Goal: Contribute content

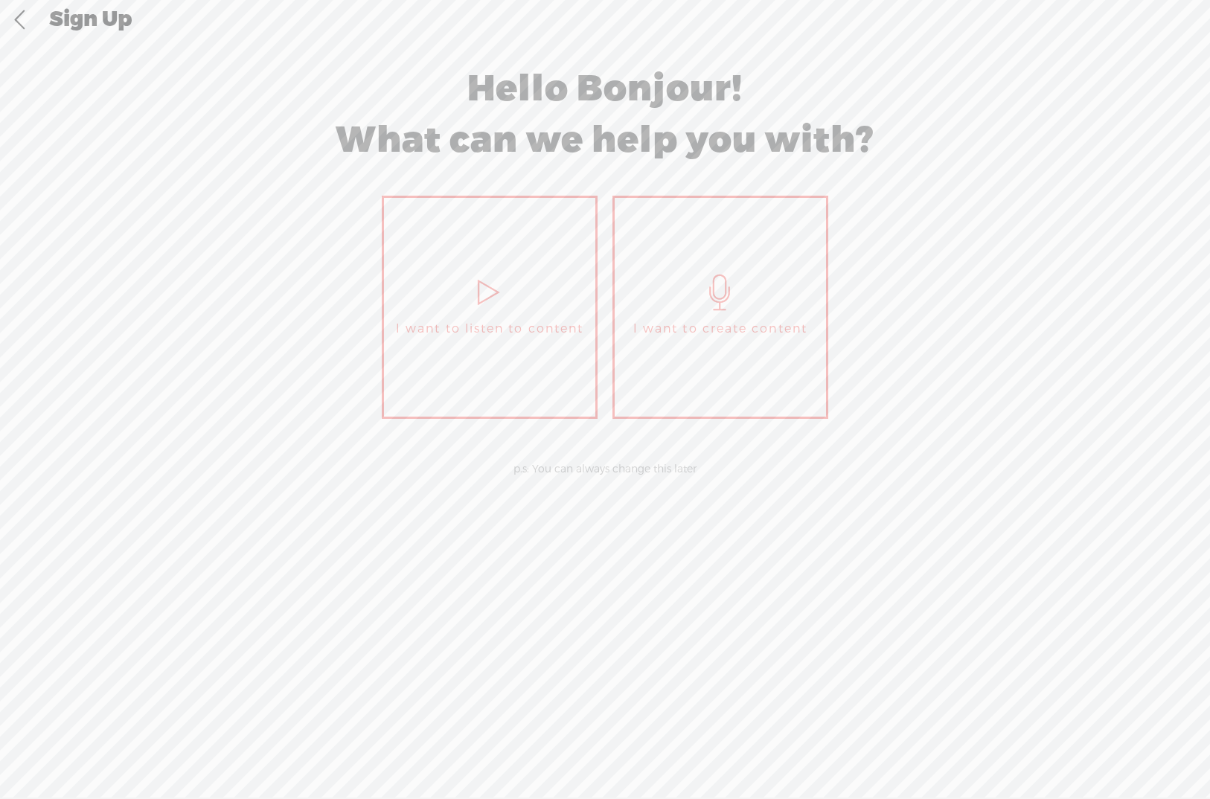
click at [784, 348] on link "I want to create content" at bounding box center [720, 307] width 216 height 223
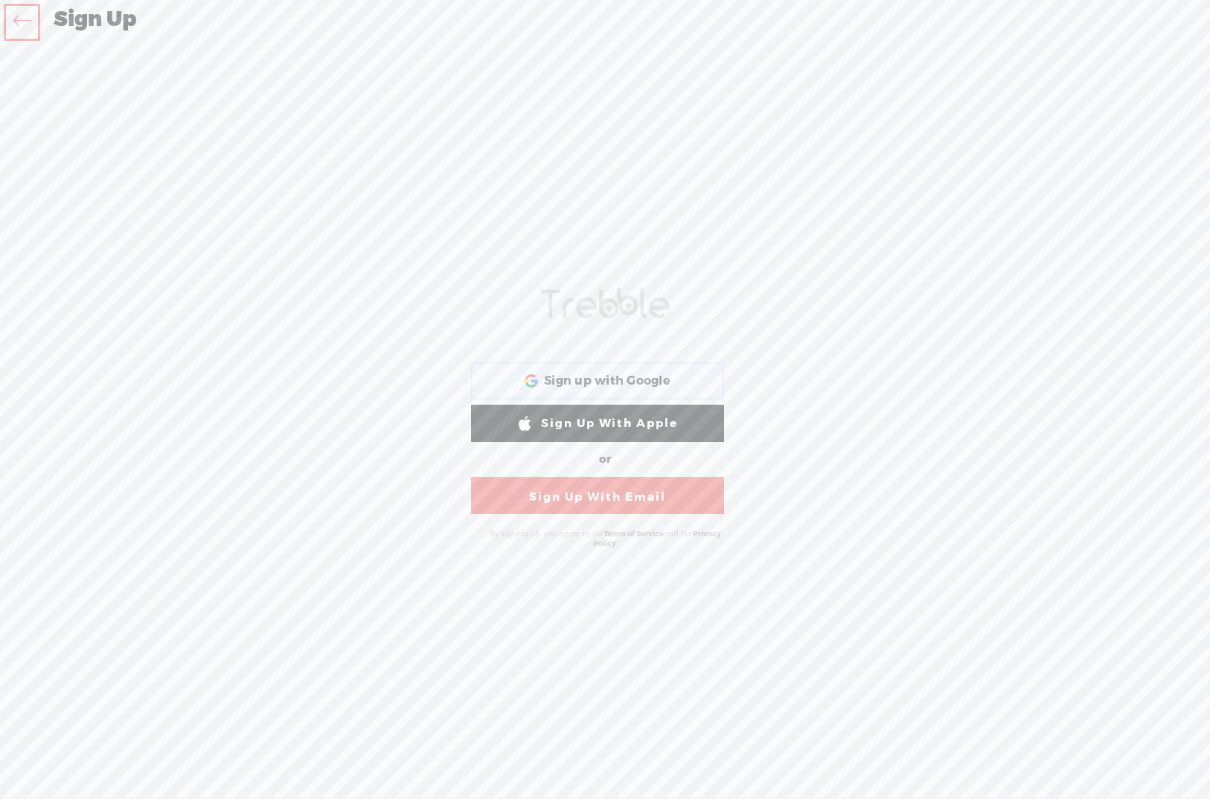
click at [620, 374] on span "Sign up with Google" at bounding box center [607, 382] width 126 height 16
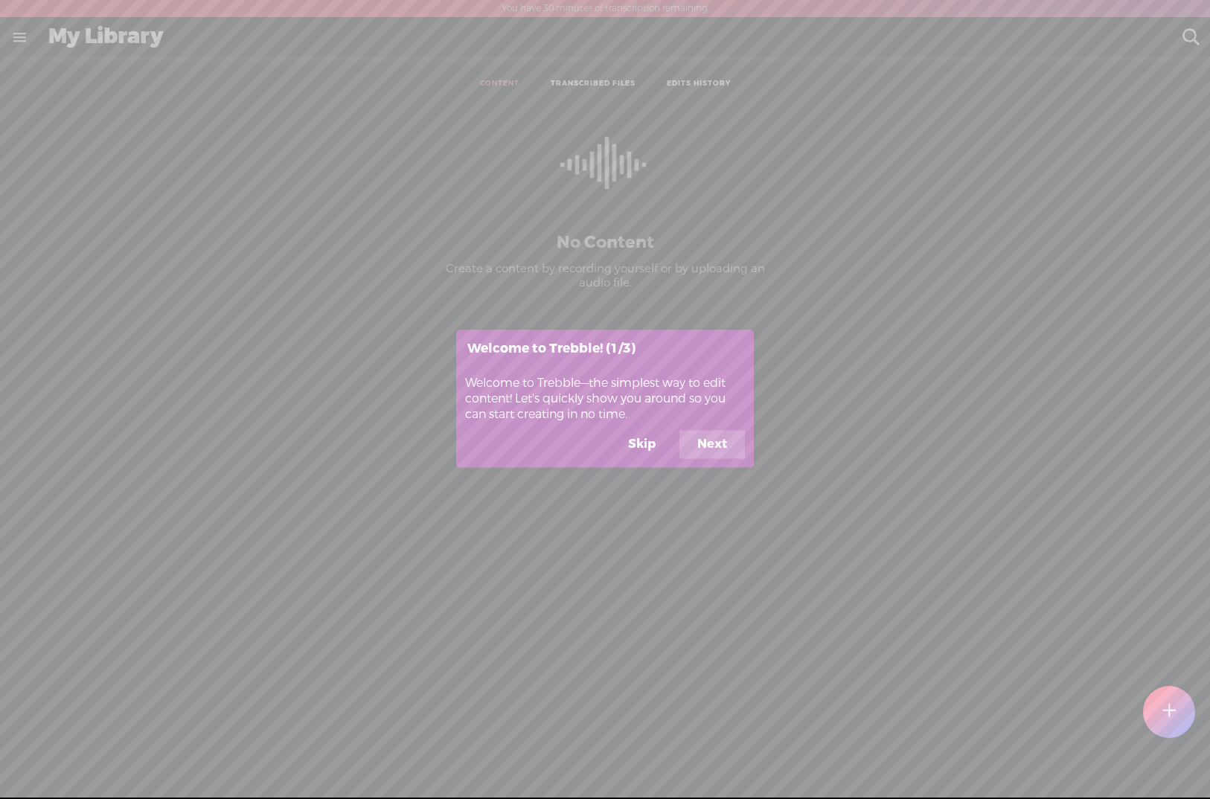
click at [716, 439] on button "Next" at bounding box center [711, 445] width 65 height 28
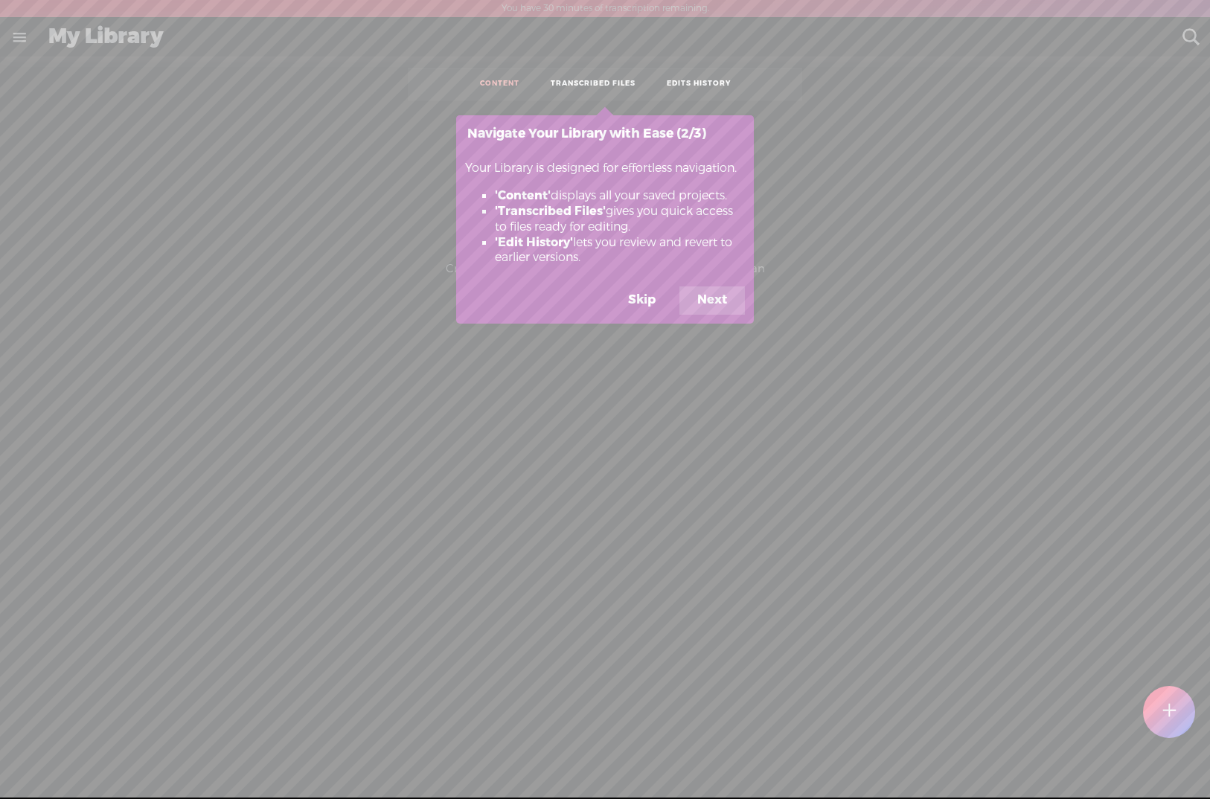
click at [723, 307] on button "Next" at bounding box center [711, 300] width 65 height 28
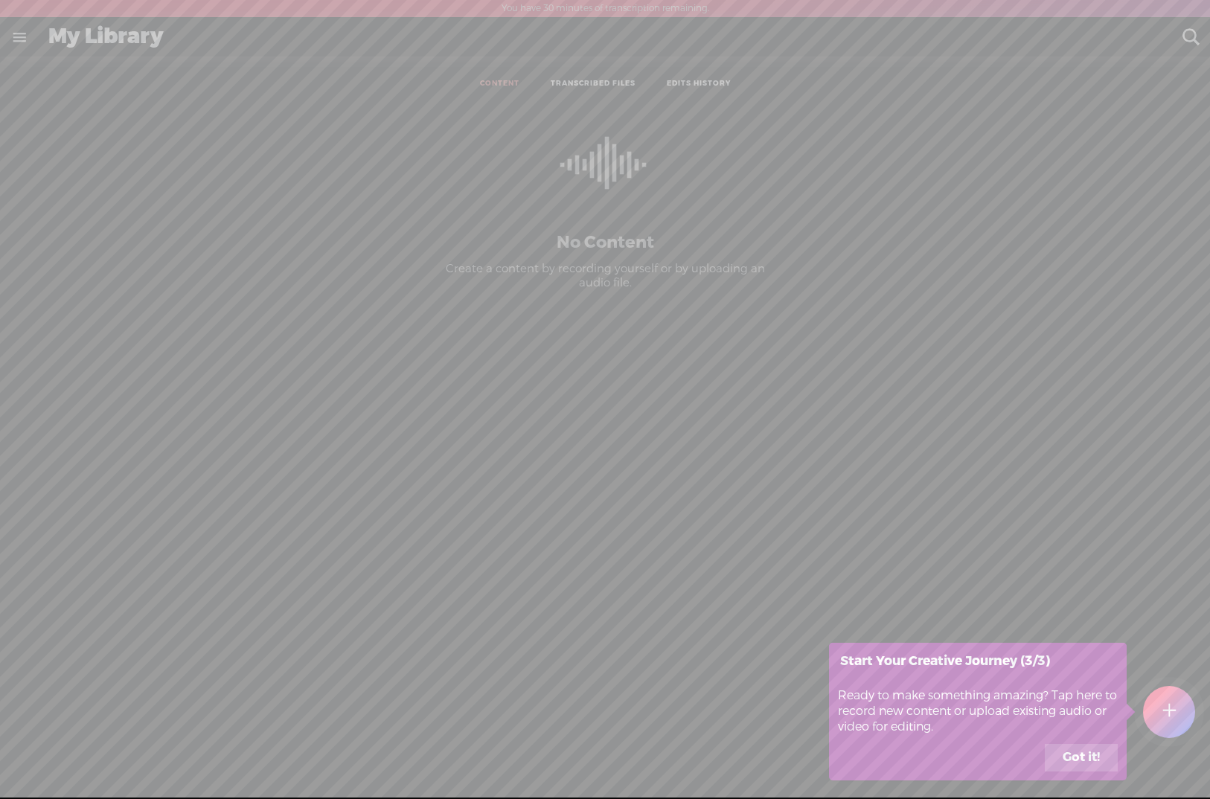
click at [1066, 752] on button "Got it!" at bounding box center [1081, 758] width 73 height 28
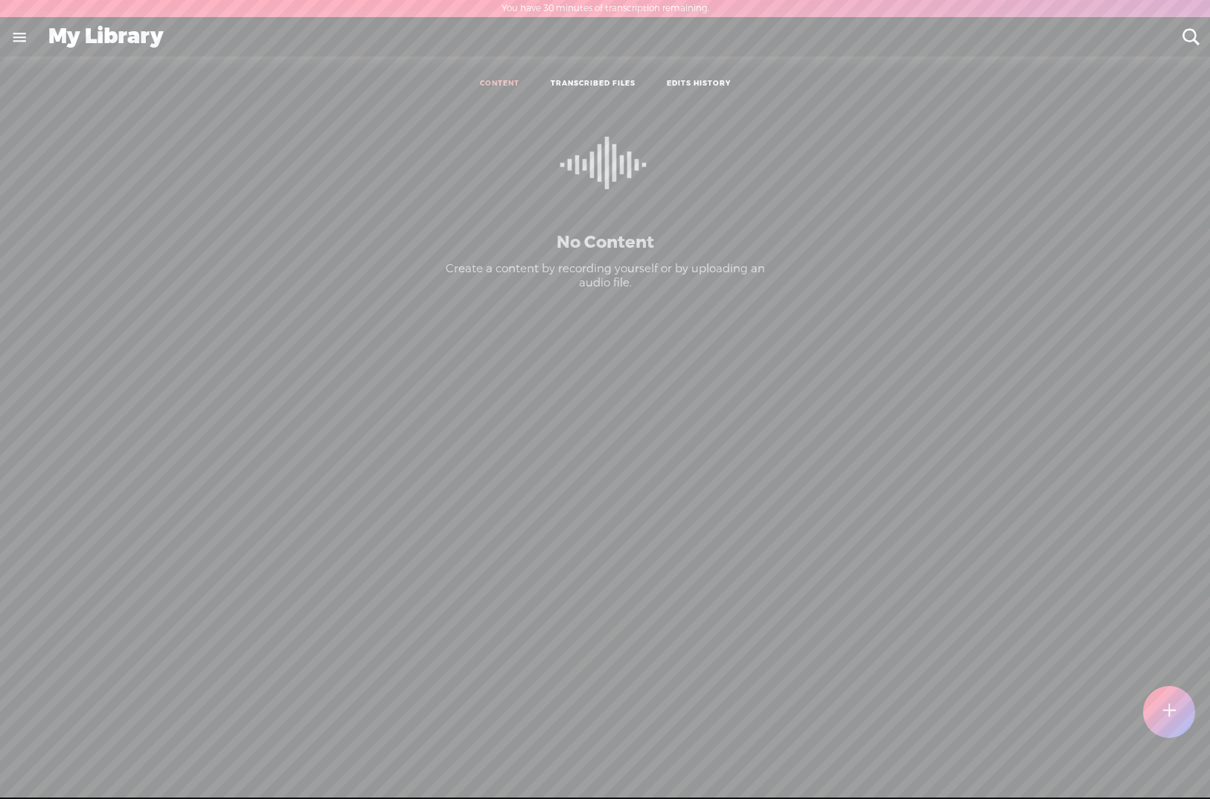
click at [594, 83] on link "TRANSCRIBED FILES" at bounding box center [593, 84] width 85 height 10
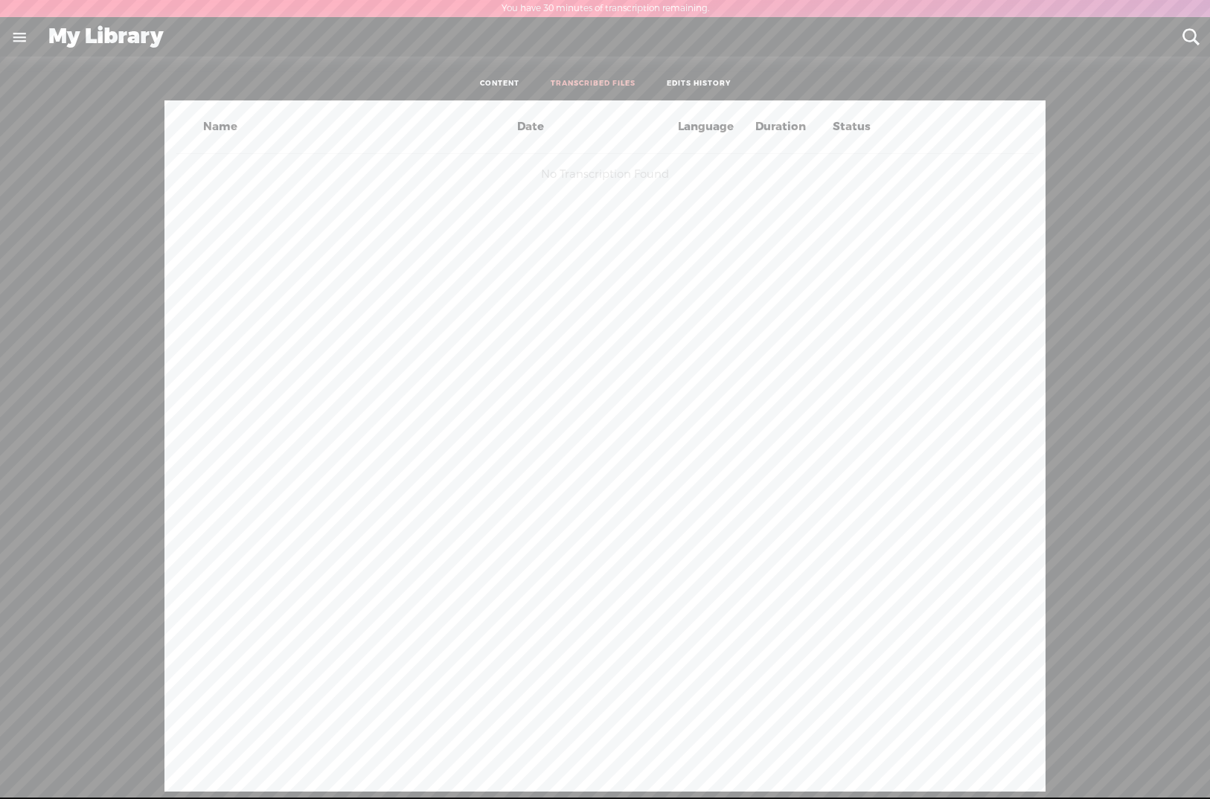
click at [499, 79] on link "CONTENT" at bounding box center [499, 84] width 39 height 10
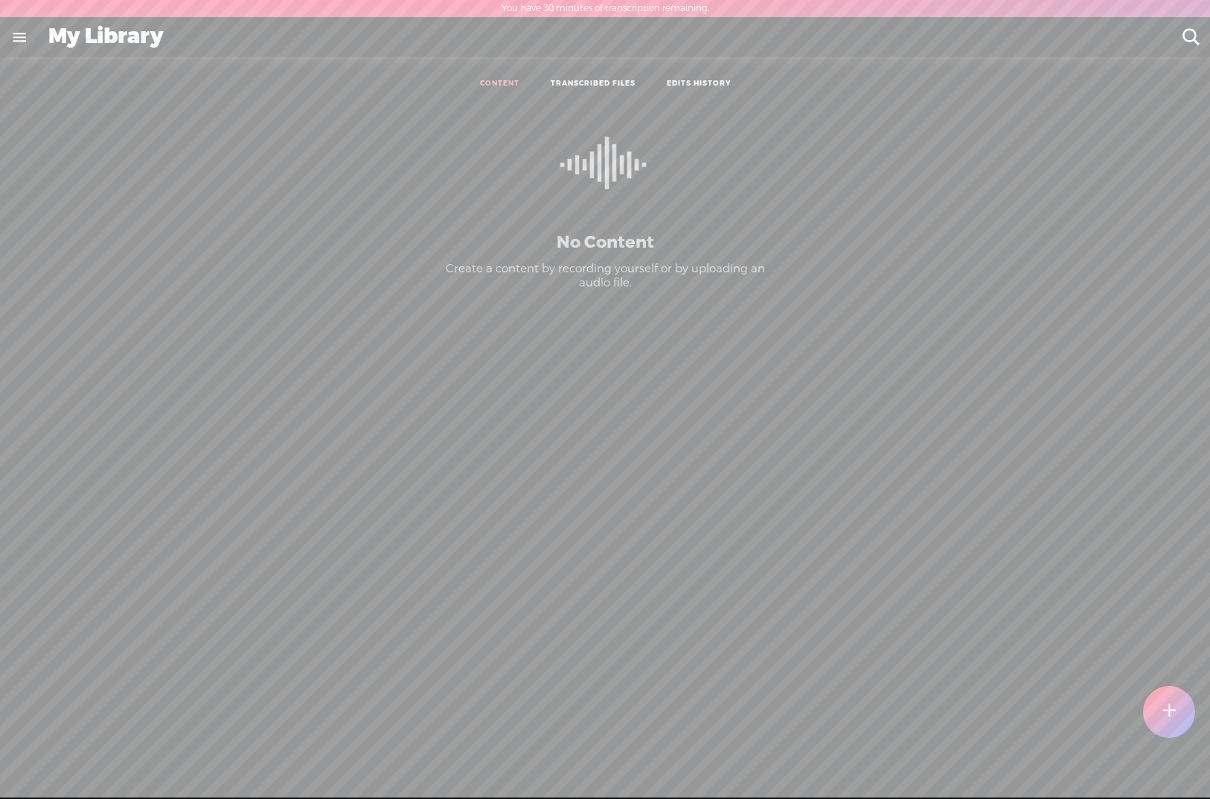
click at [595, 235] on p "No Content" at bounding box center [605, 243] width 341 height 22
click at [692, 83] on link "EDITS HISTORY" at bounding box center [699, 84] width 64 height 10
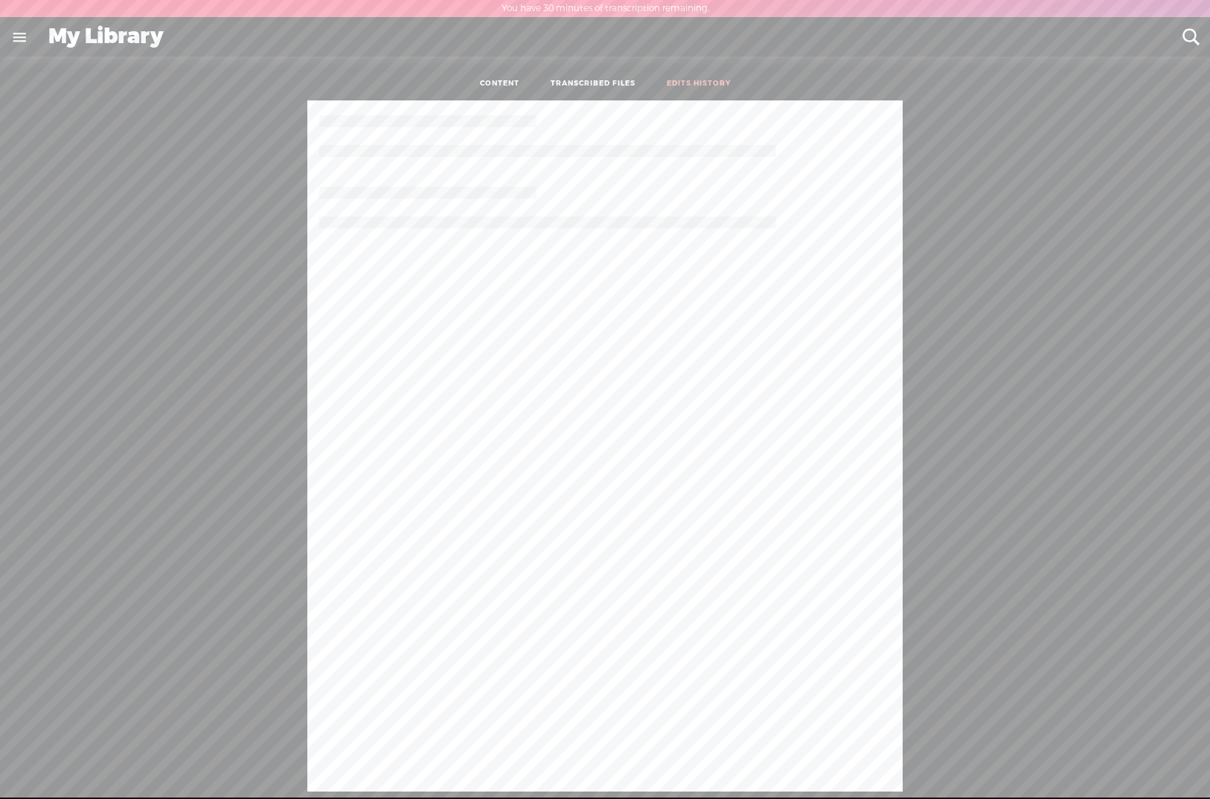
click at [585, 88] on link "TRANSCRIBED FILES" at bounding box center [593, 84] width 85 height 10
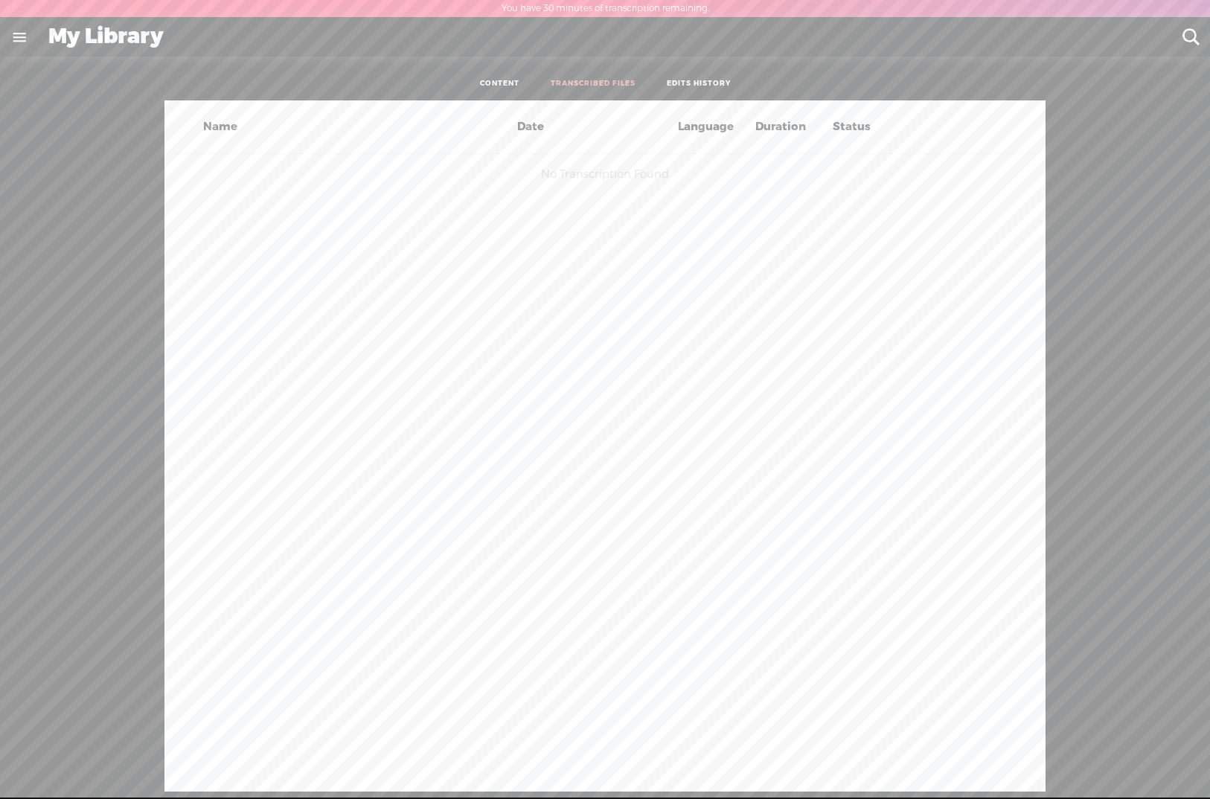
click at [497, 86] on link "CONTENT" at bounding box center [499, 84] width 39 height 10
